Goal: Transaction & Acquisition: Purchase product/service

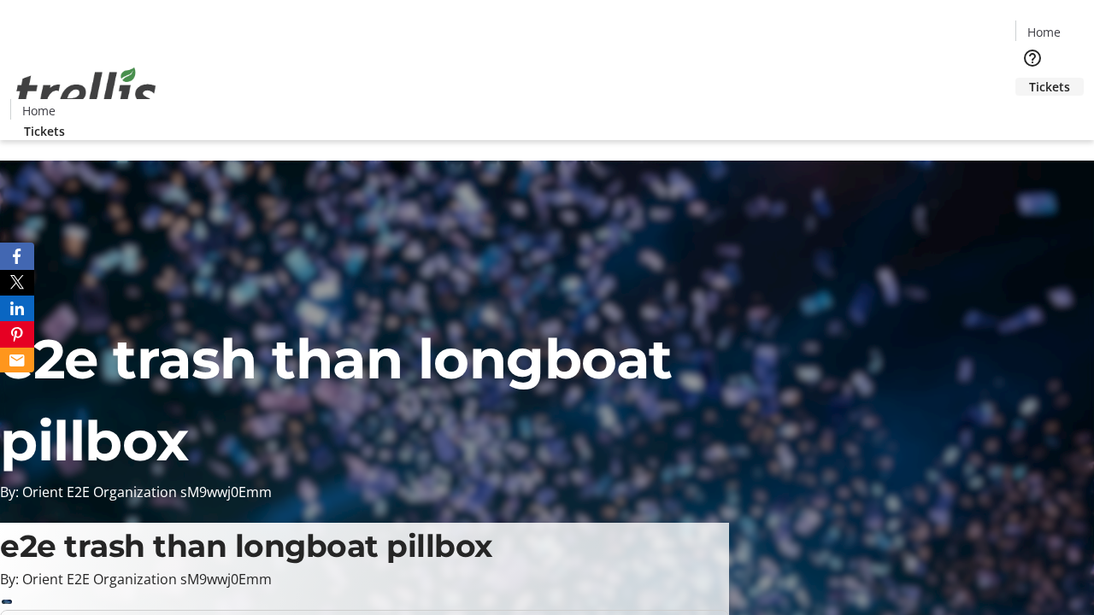
click at [1029, 78] on span "Tickets" at bounding box center [1049, 87] width 41 height 18
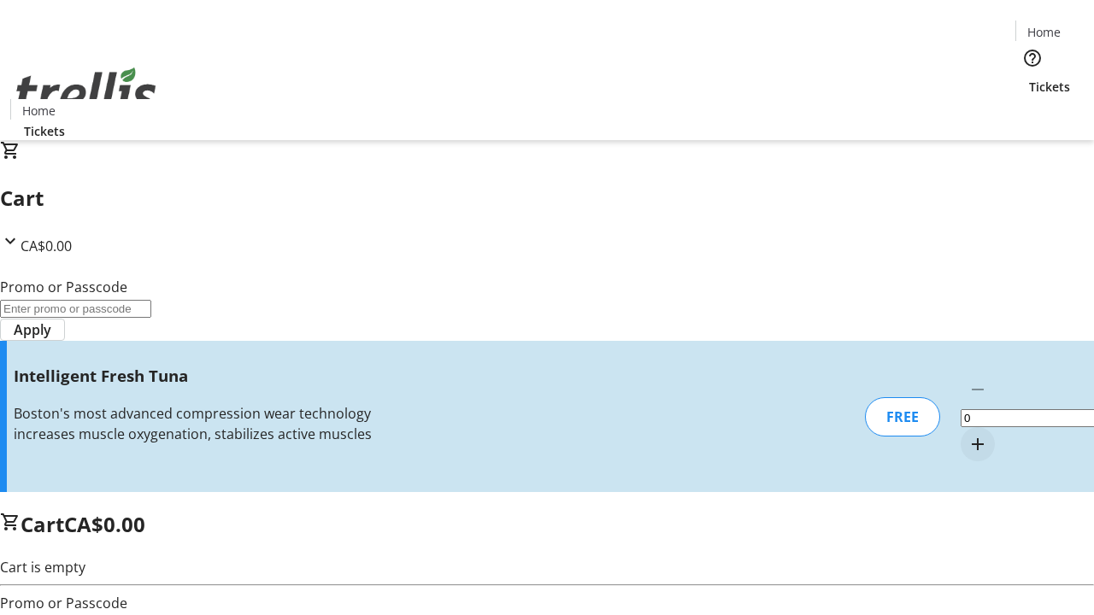
click at [967, 434] on mat-icon "Increment by one" at bounding box center [977, 444] width 21 height 21
type input "1"
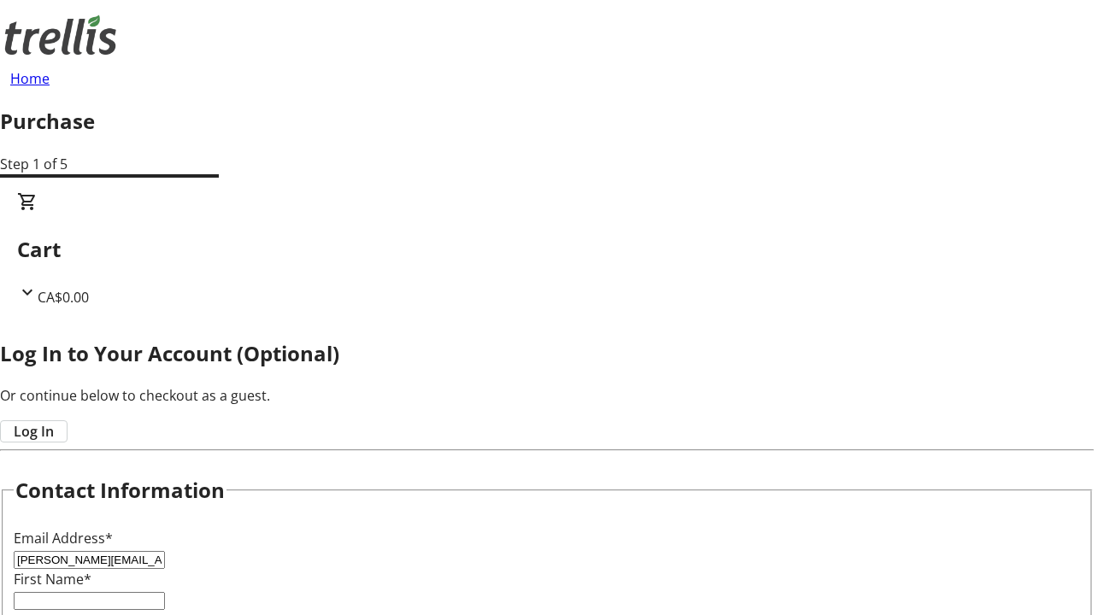
type input "[PERSON_NAME][EMAIL_ADDRESS][DOMAIN_NAME]"
type input "[PERSON_NAME]"
type input "Hand-[PERSON_NAME]"
